Goal: Information Seeking & Learning: Find contact information

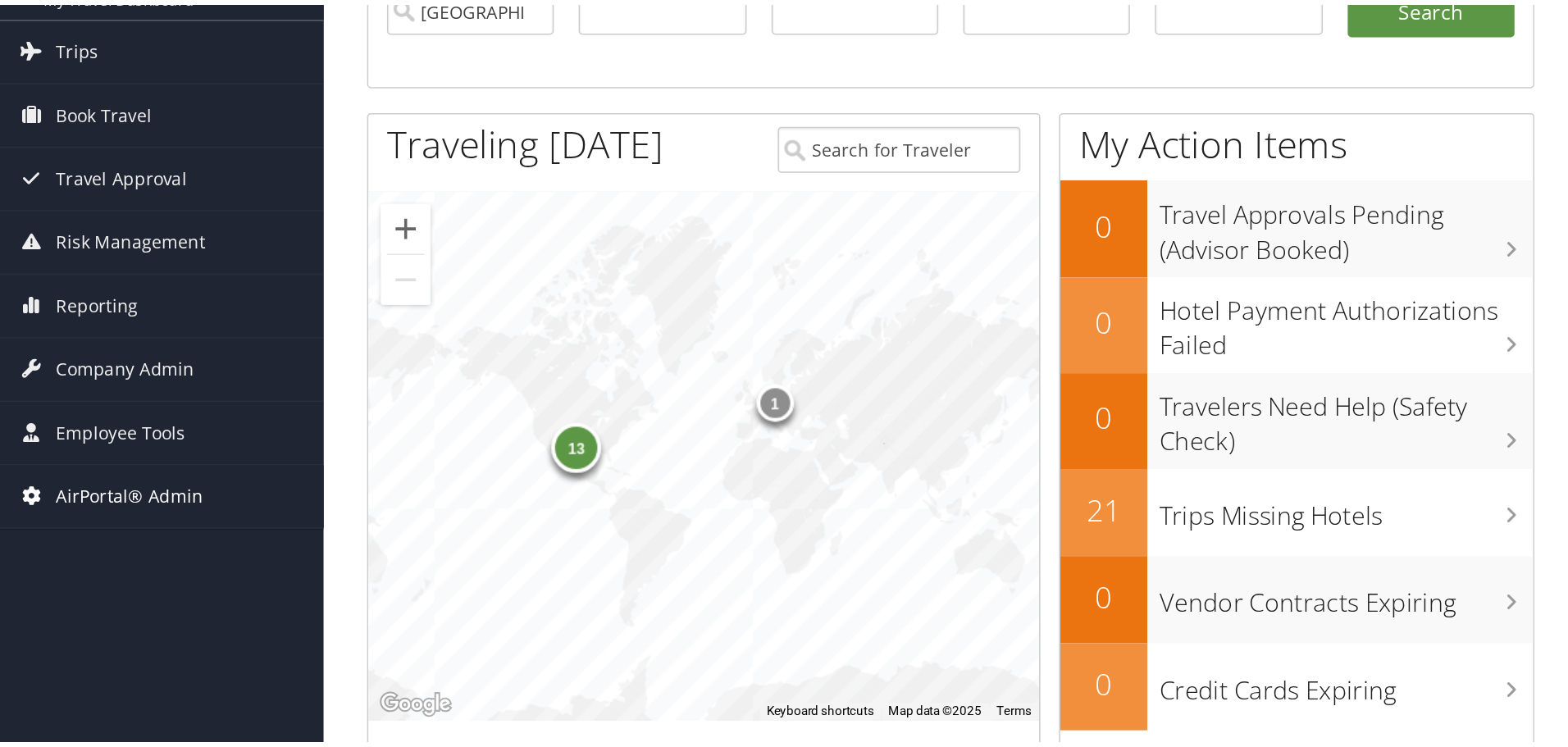
scroll to position [164, 0]
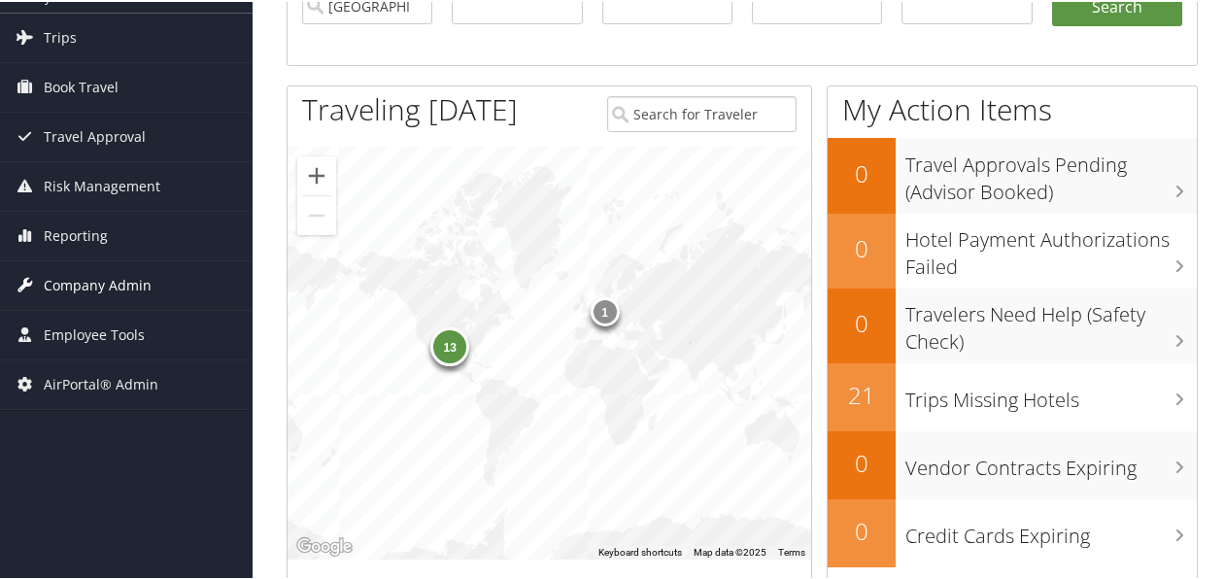
click at [100, 281] on span "Company Admin" at bounding box center [98, 283] width 108 height 49
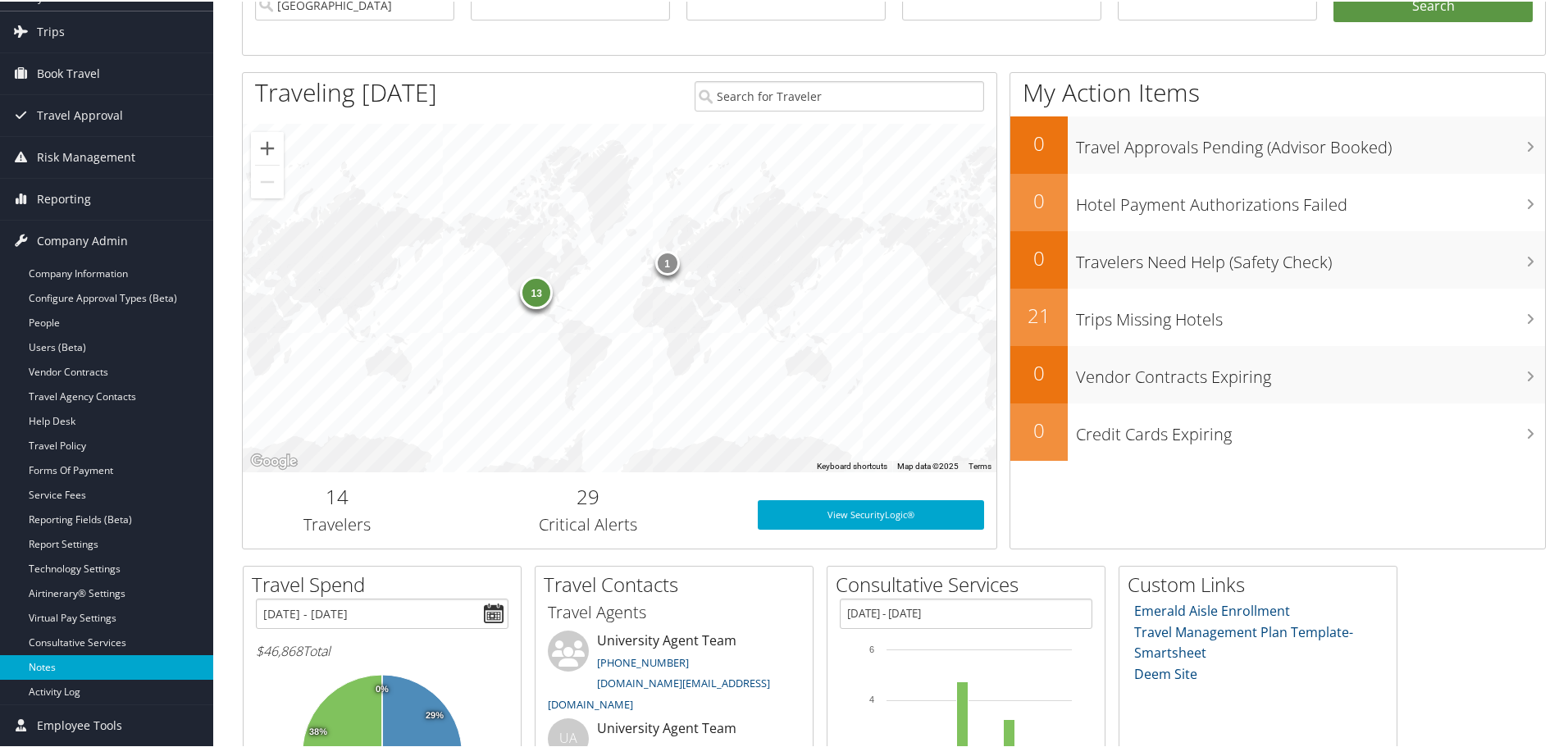
scroll to position [324, 0]
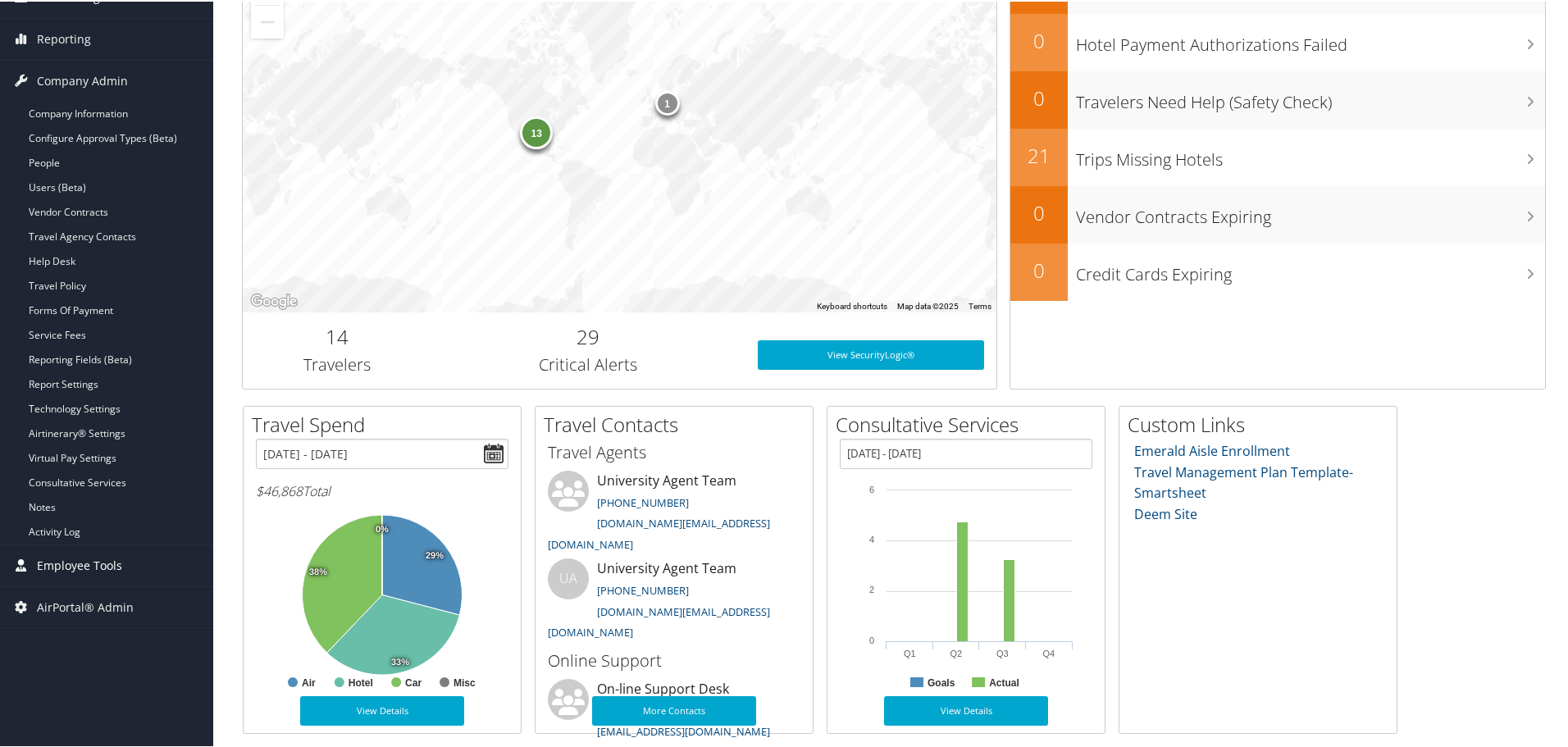
click at [89, 488] on span "Employee Tools" at bounding box center [79, 564] width 85 height 41
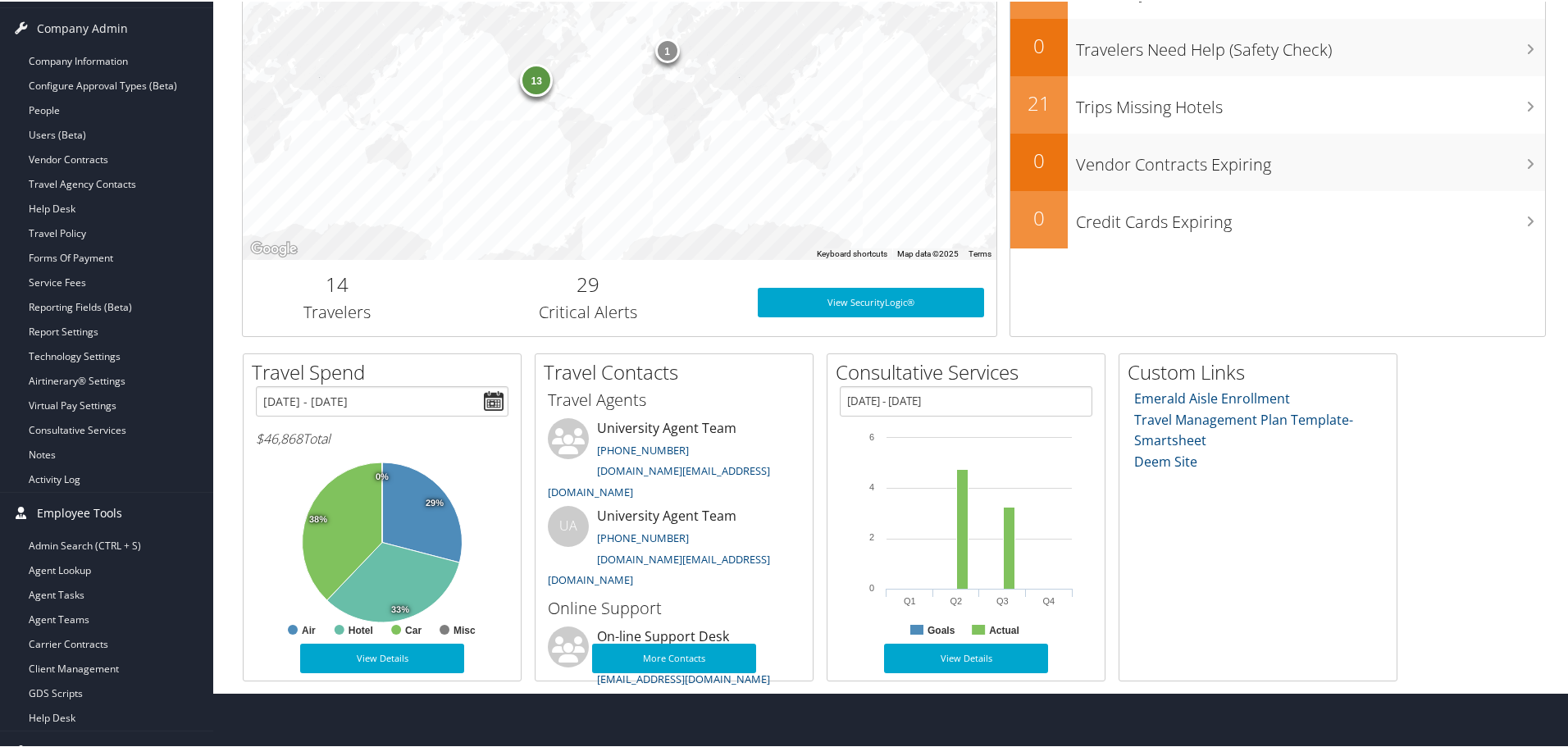
scroll to position [401, 0]
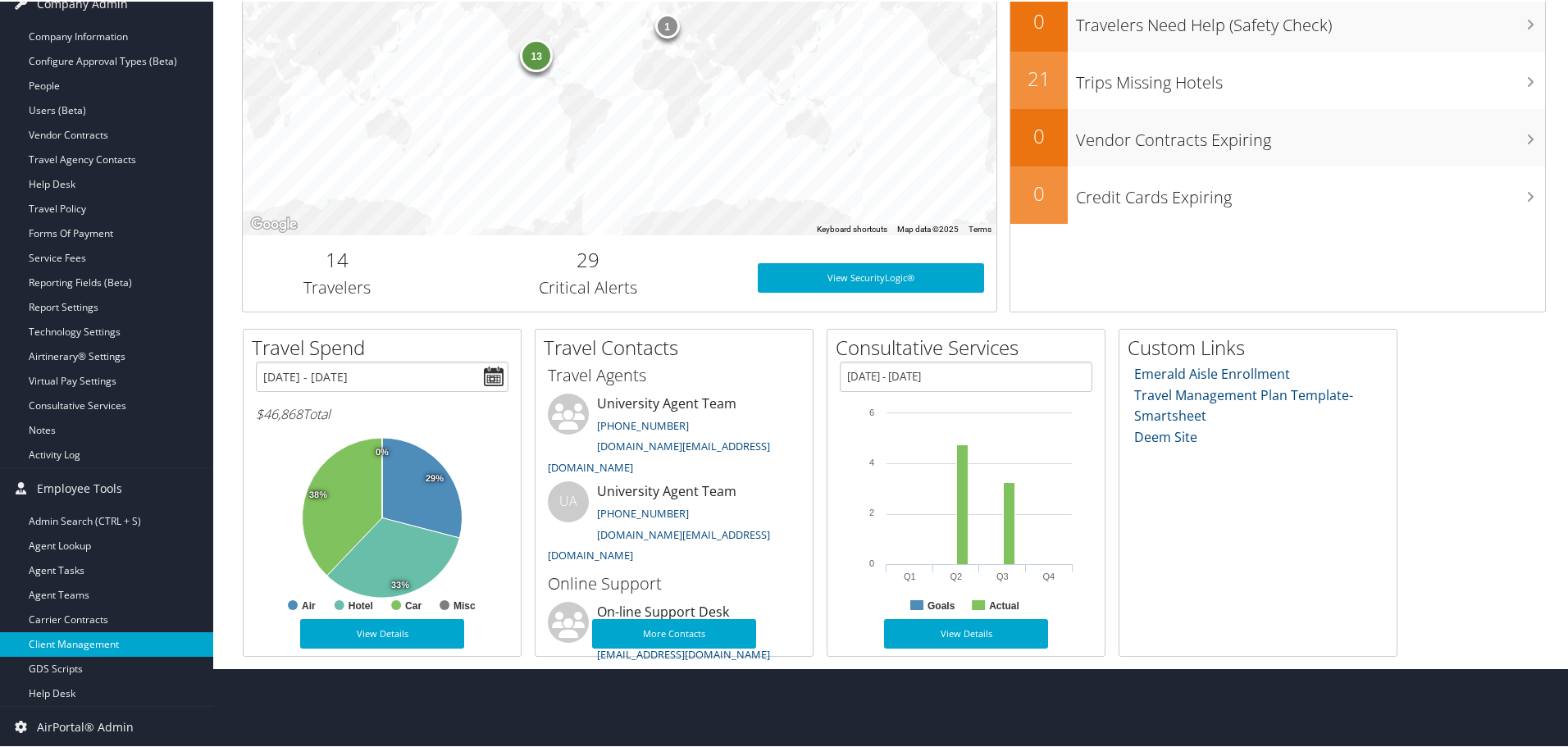
click at [107, 488] on link "Client Management" at bounding box center [106, 642] width 214 height 24
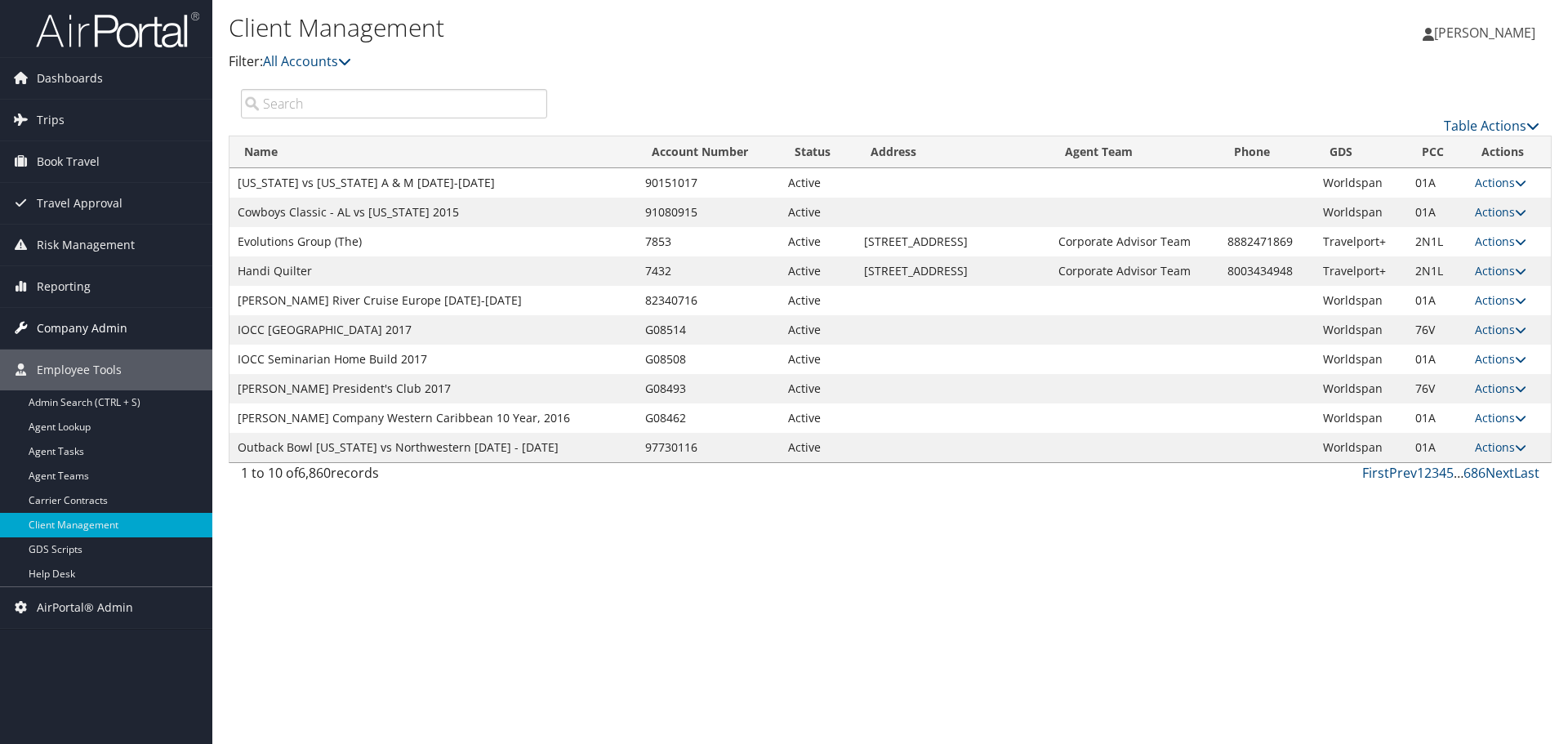
click at [82, 325] on span "Company Admin" at bounding box center [82, 328] width 91 height 41
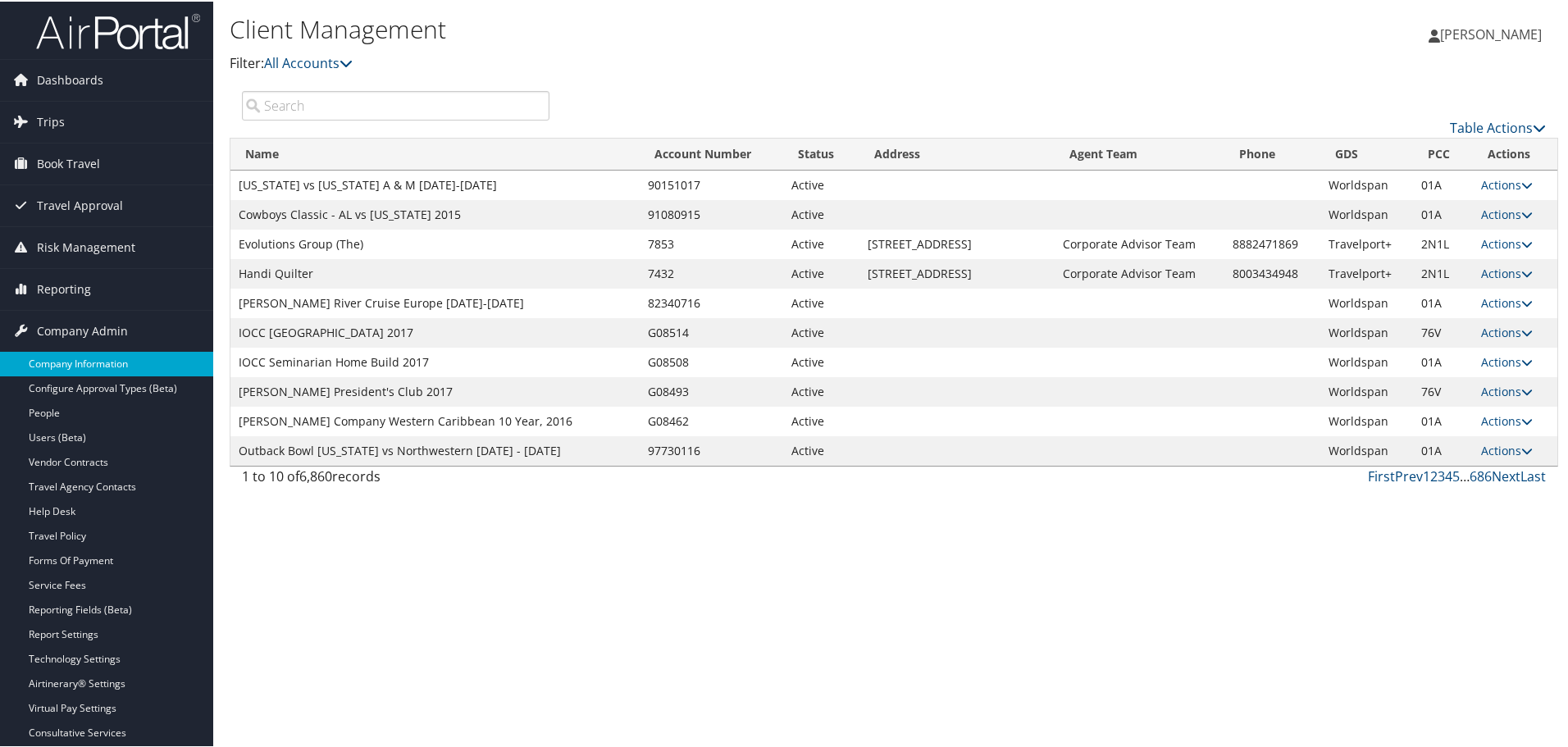
click at [80, 359] on link "Company Information" at bounding box center [106, 362] width 214 height 24
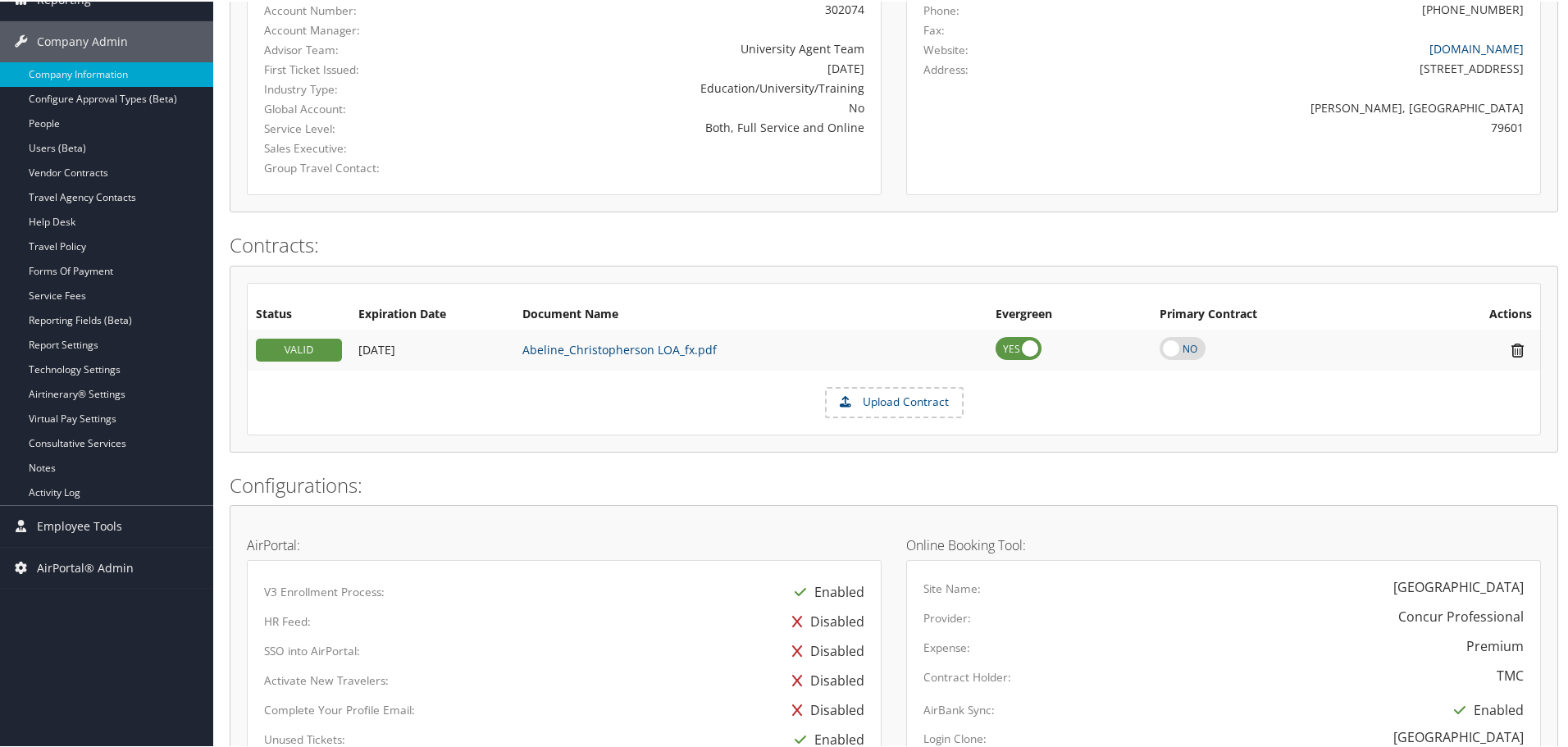
scroll to position [167, 0]
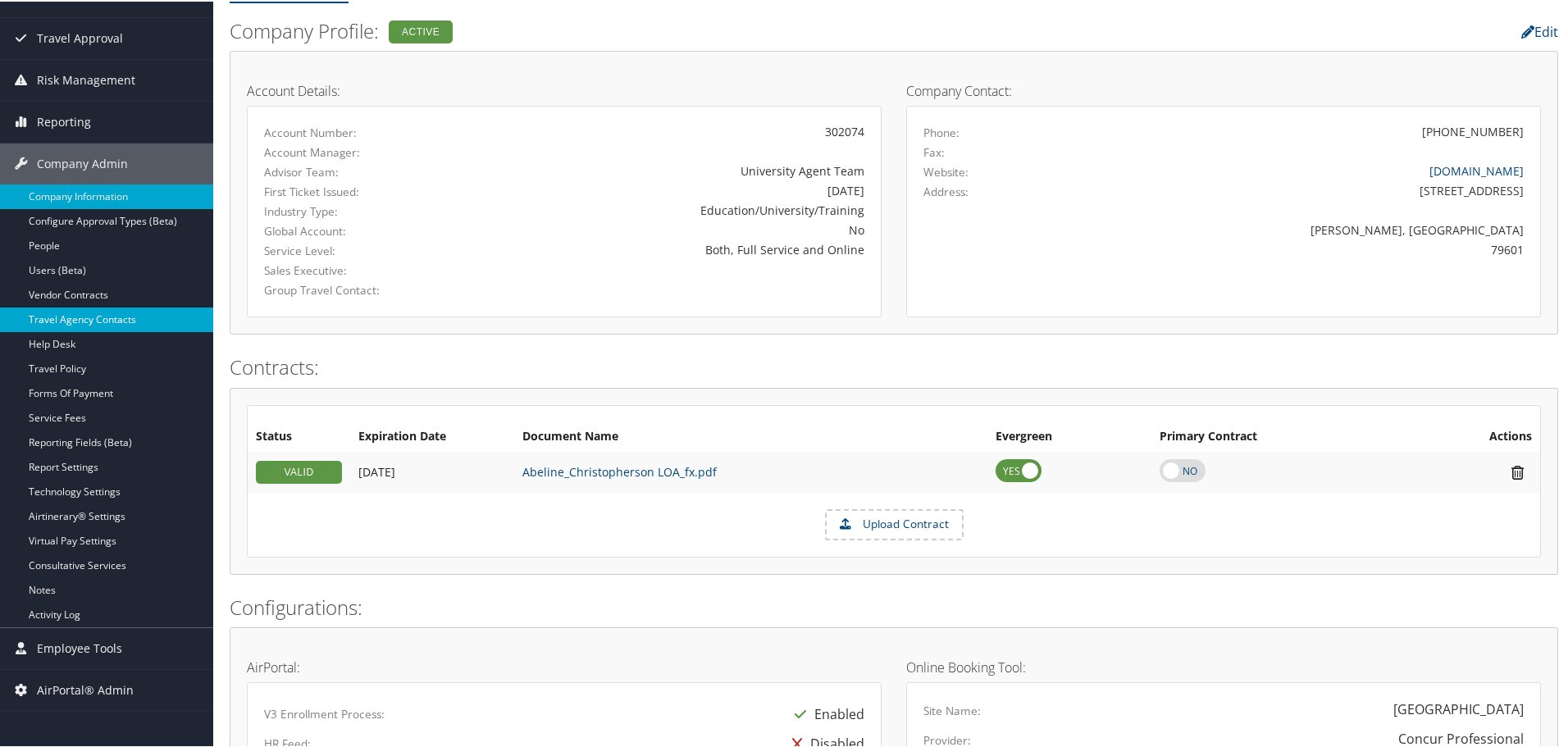
click at [62, 319] on link "Travel Agency Contacts" at bounding box center [106, 317] width 214 height 24
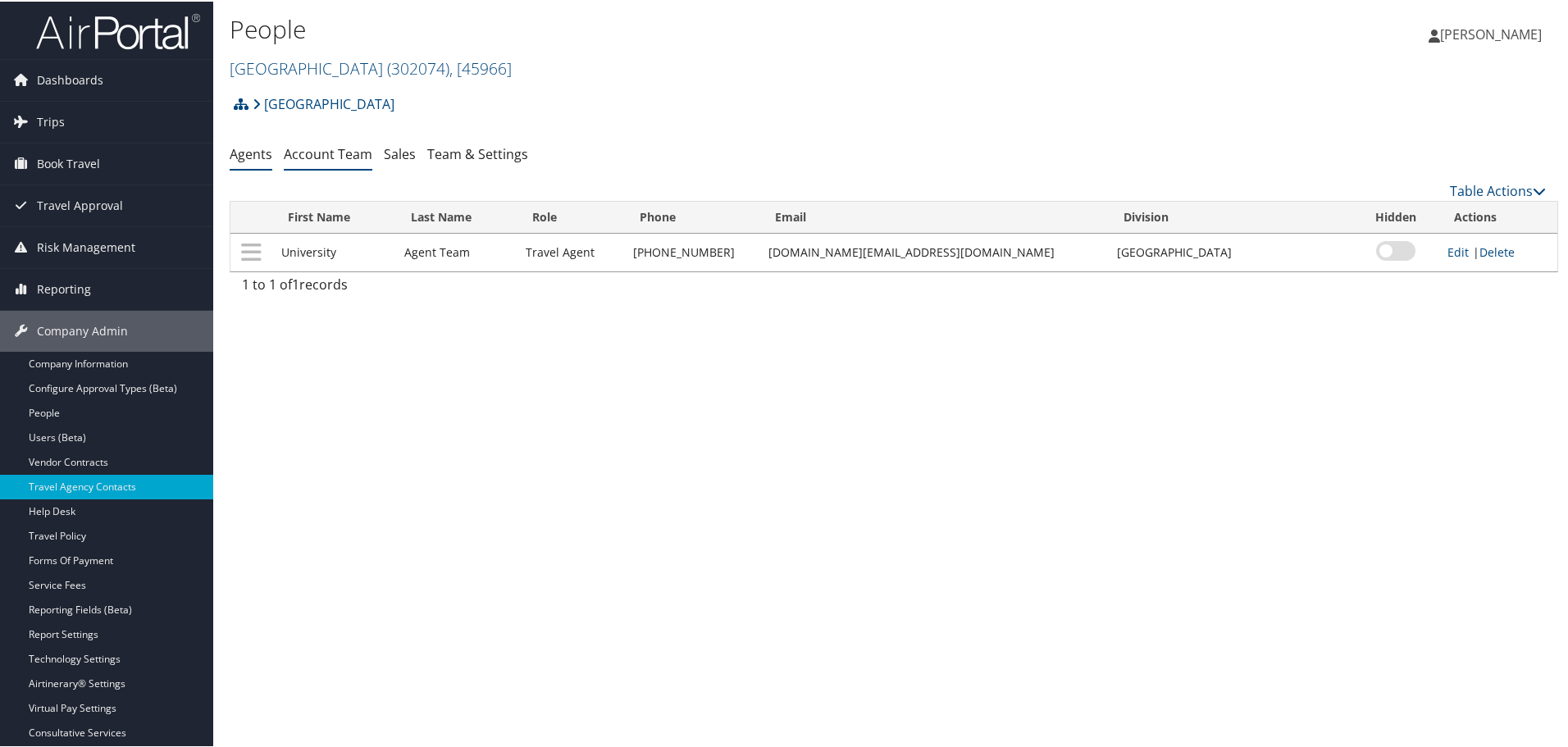
click at [338, 153] on link "Account Team" at bounding box center [327, 152] width 89 height 18
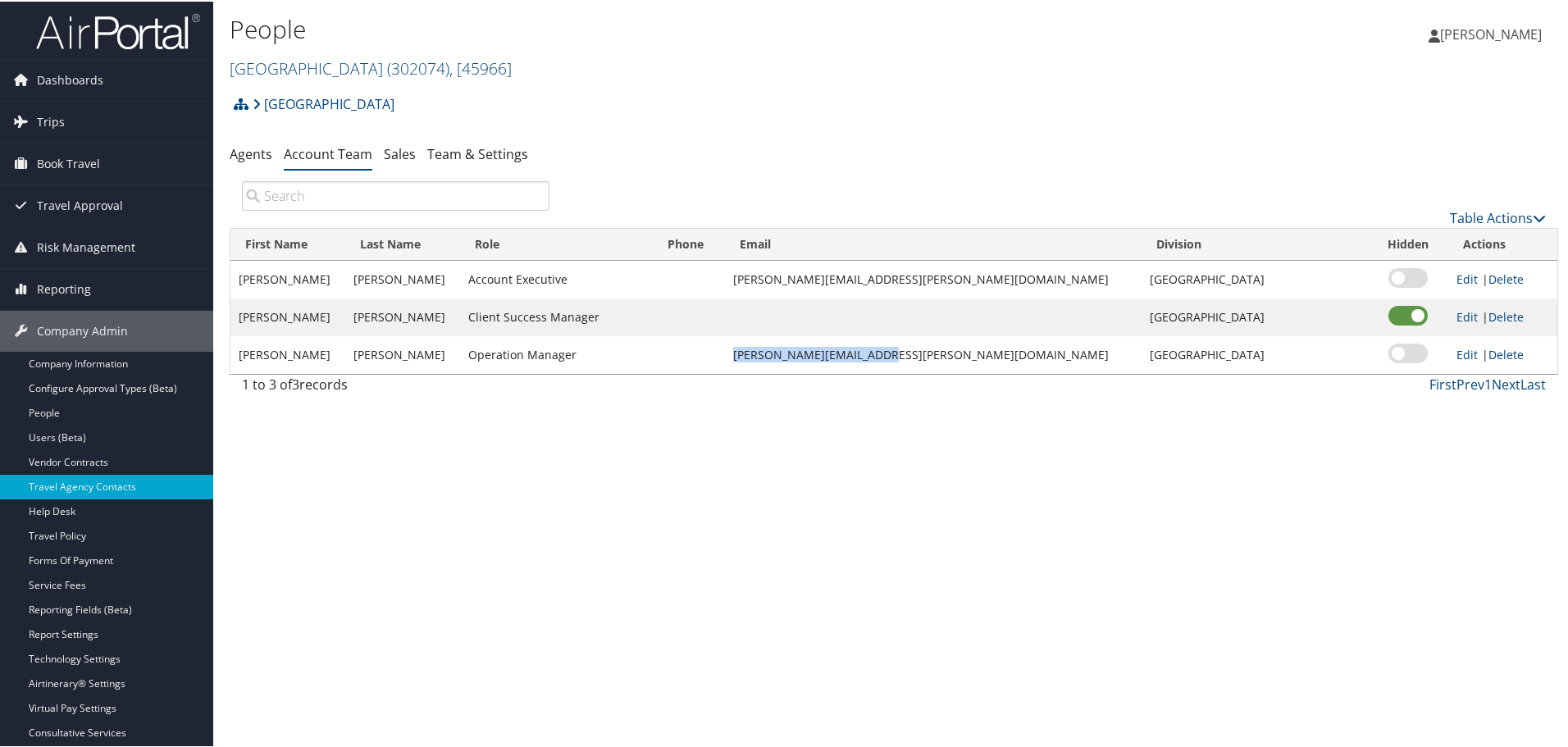
drag, startPoint x: 798, startPoint y: 358, endPoint x: 943, endPoint y: 360, distance: 145.0
click at [943, 360] on td "josh.phelan@cbtravel.com" at bounding box center [933, 353] width 417 height 38
copy td "josh.phelan@cbtravel.com"
click at [82, 579] on link "Service Fees" at bounding box center [106, 583] width 214 height 24
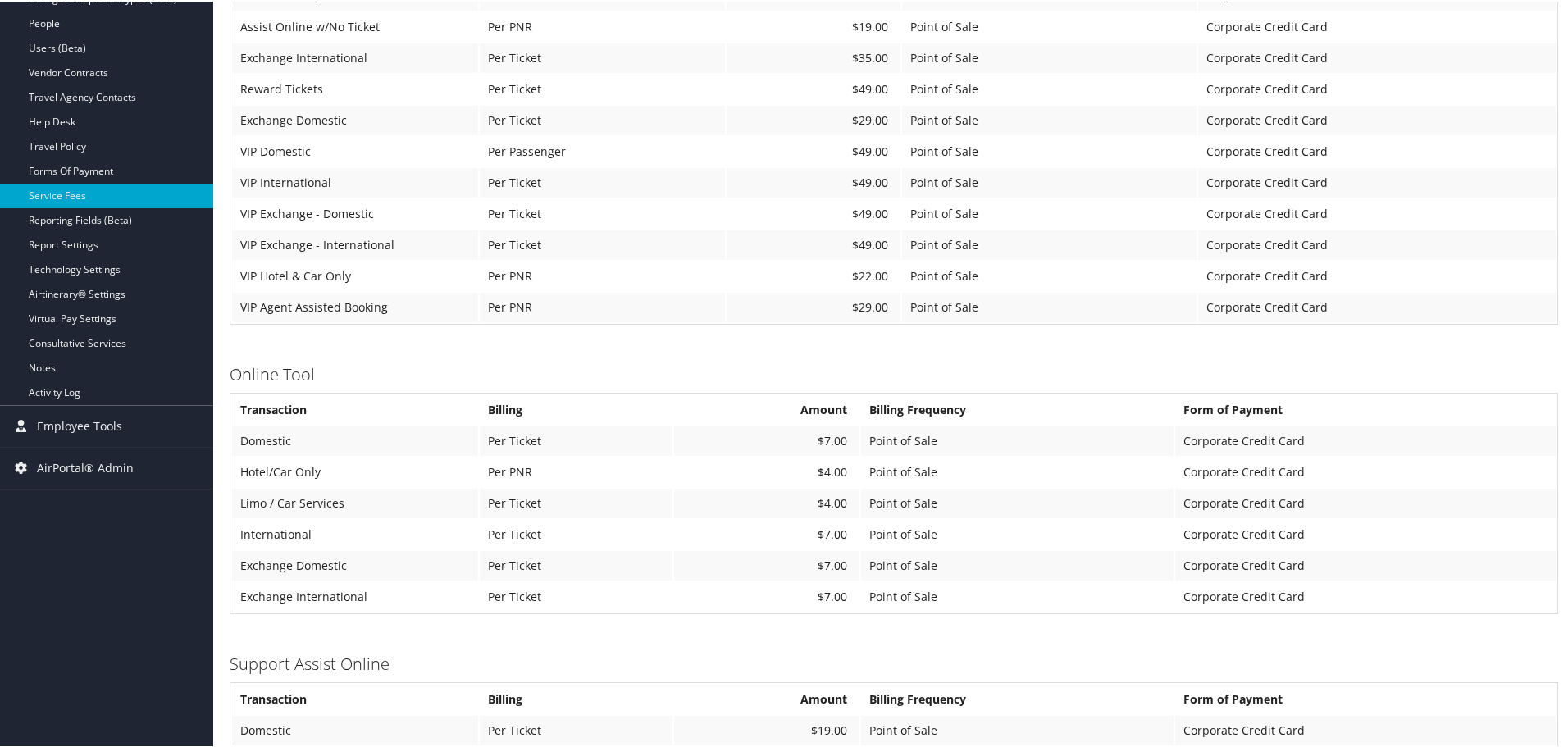
scroll to position [164, 0]
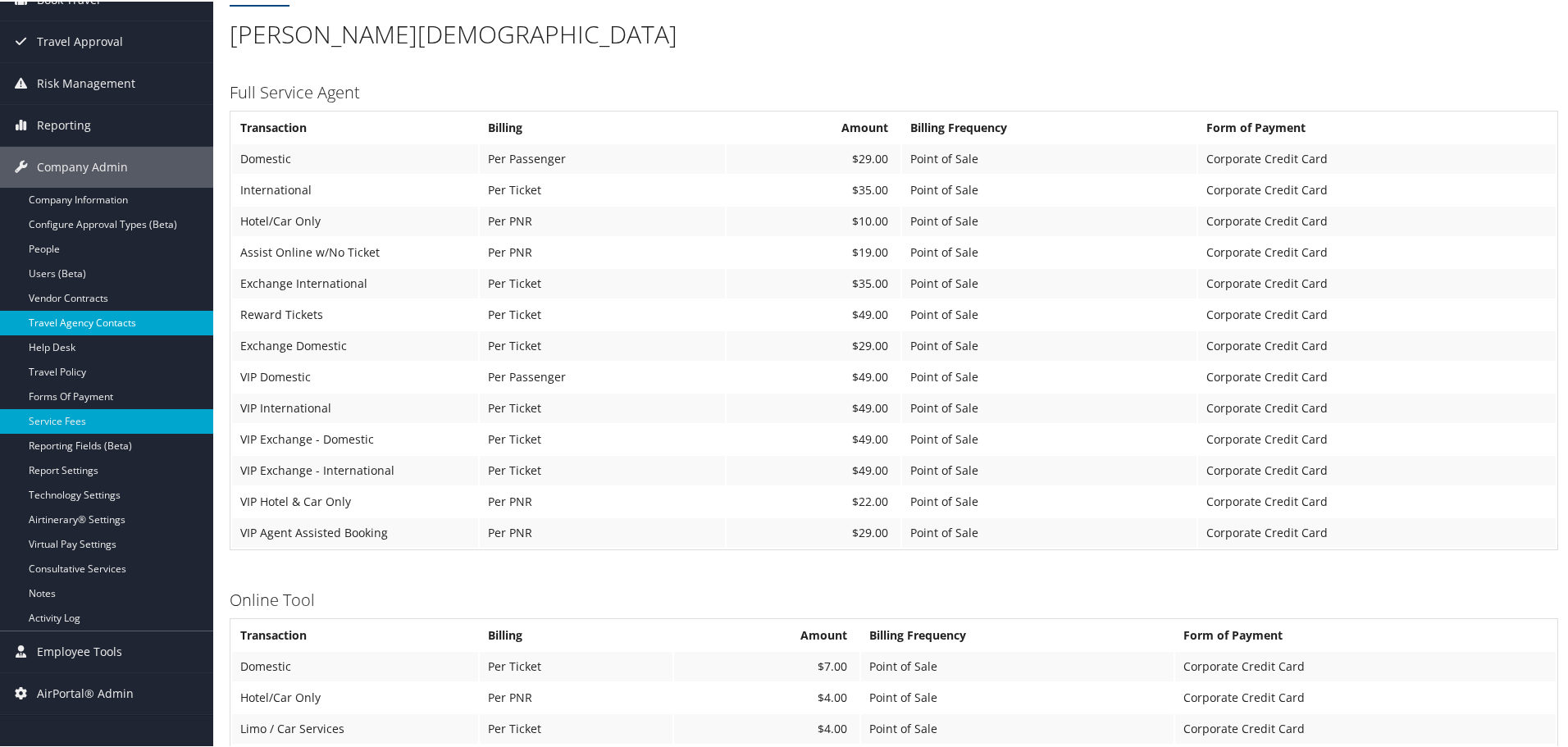
click at [96, 323] on link "Travel Agency Contacts" at bounding box center [106, 321] width 214 height 24
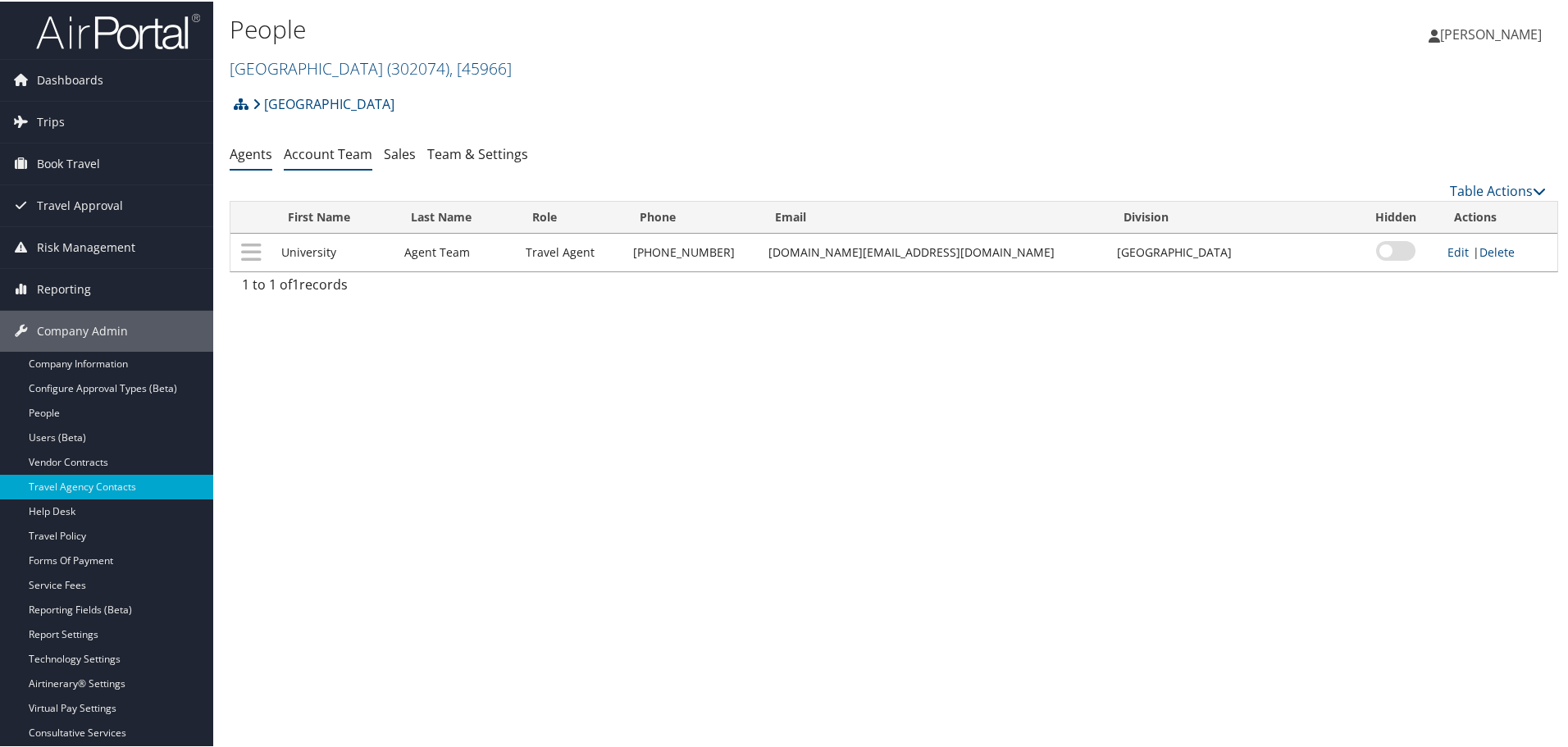
click at [320, 152] on link "Account Team" at bounding box center [327, 152] width 89 height 18
